Goal: Find specific page/section: Find specific page/section

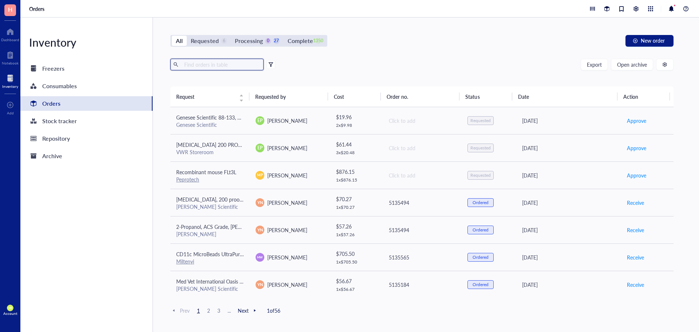
click at [226, 63] on input "text" at bounding box center [220, 64] width 79 height 11
click at [200, 61] on input "text" at bounding box center [220, 64] width 79 height 11
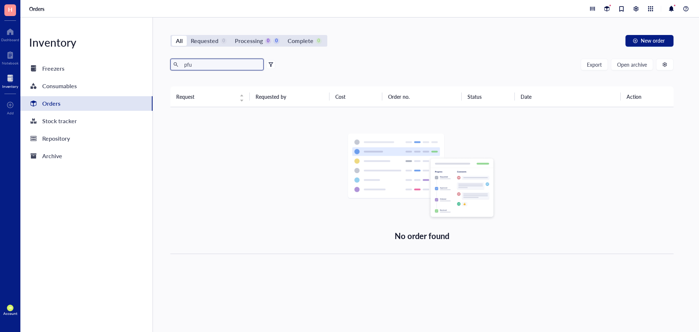
drag, startPoint x: 212, startPoint y: 66, endPoint x: 178, endPoint y: 66, distance: 33.8
click at [178, 66] on span "pfu" at bounding box center [216, 65] width 93 height 12
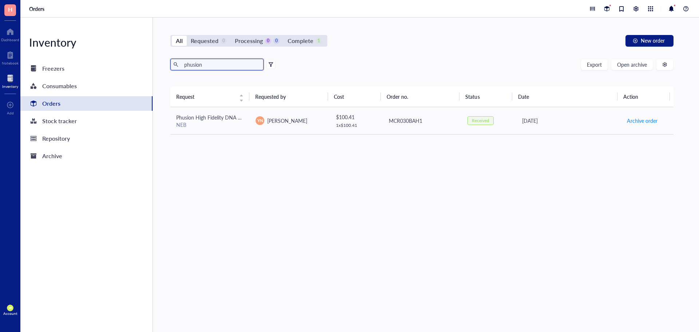
drag, startPoint x: 209, startPoint y: 66, endPoint x: 182, endPoint y: 65, distance: 26.9
click at [182, 65] on input "phusion" at bounding box center [220, 64] width 79 height 11
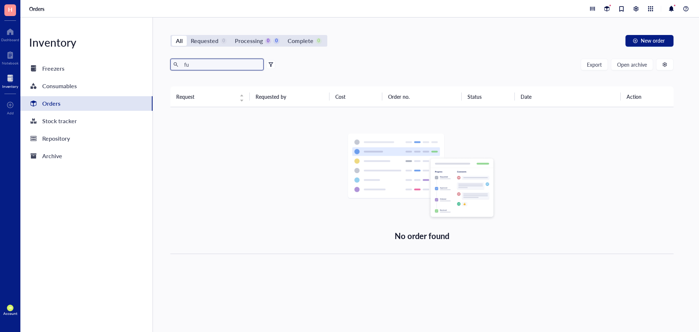
type input "f"
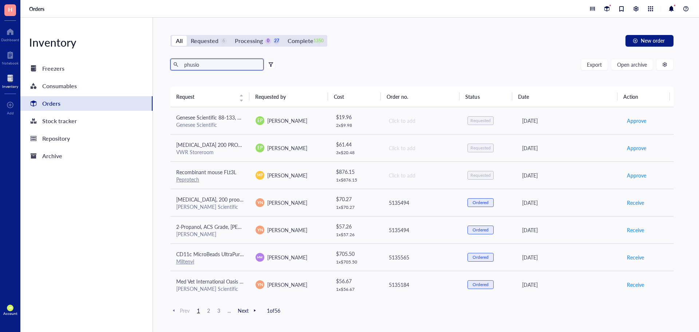
type input "phusion"
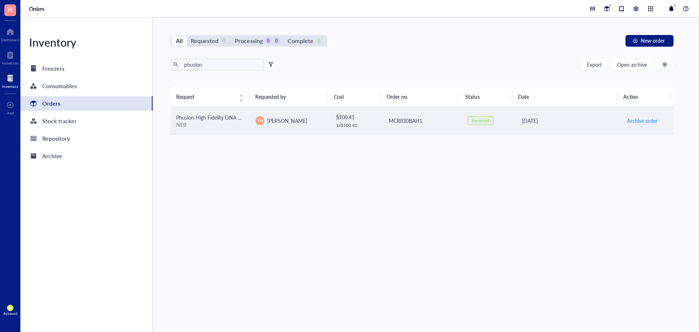
click at [217, 120] on span "Phusion High Fidelity DNA Polymerase" at bounding box center [219, 117] width 87 height 7
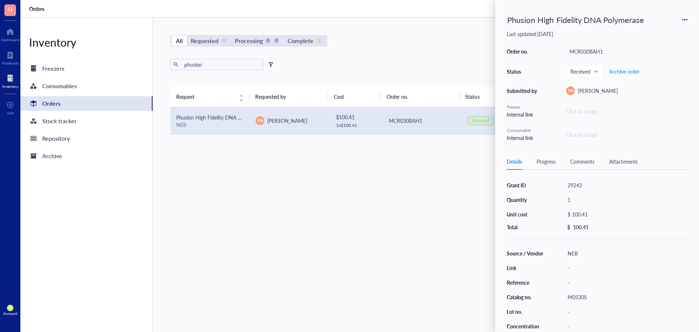
click at [398, 247] on div "Request Requested by Cost Order no. Status Date Action Phusion High Fidelity DN…" at bounding box center [421, 191] width 503 height 211
